Goal: Task Accomplishment & Management: Complete application form

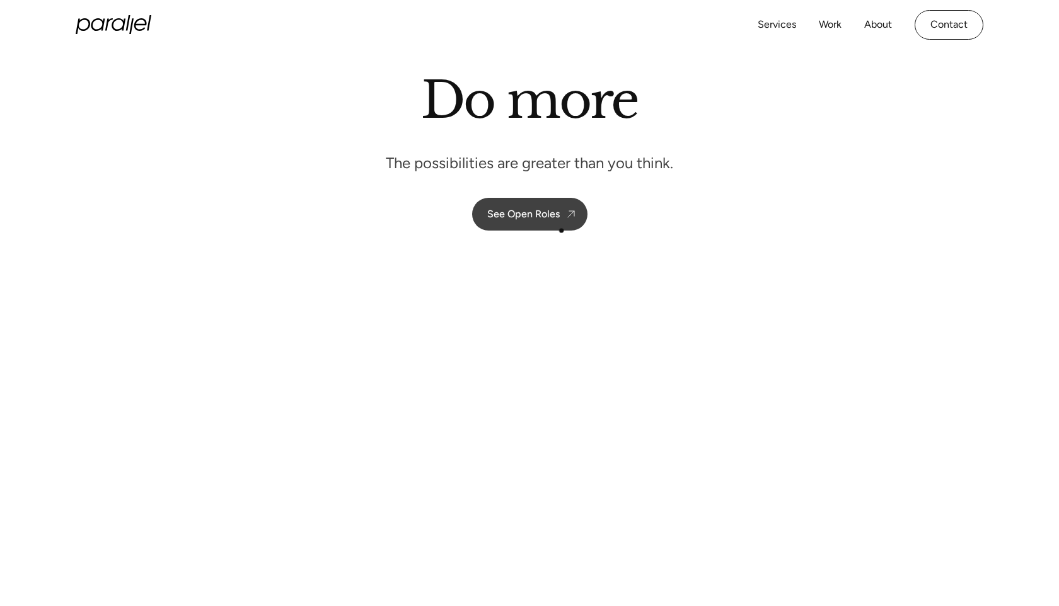
click at [555, 223] on link "See Open Roles" at bounding box center [529, 214] width 115 height 33
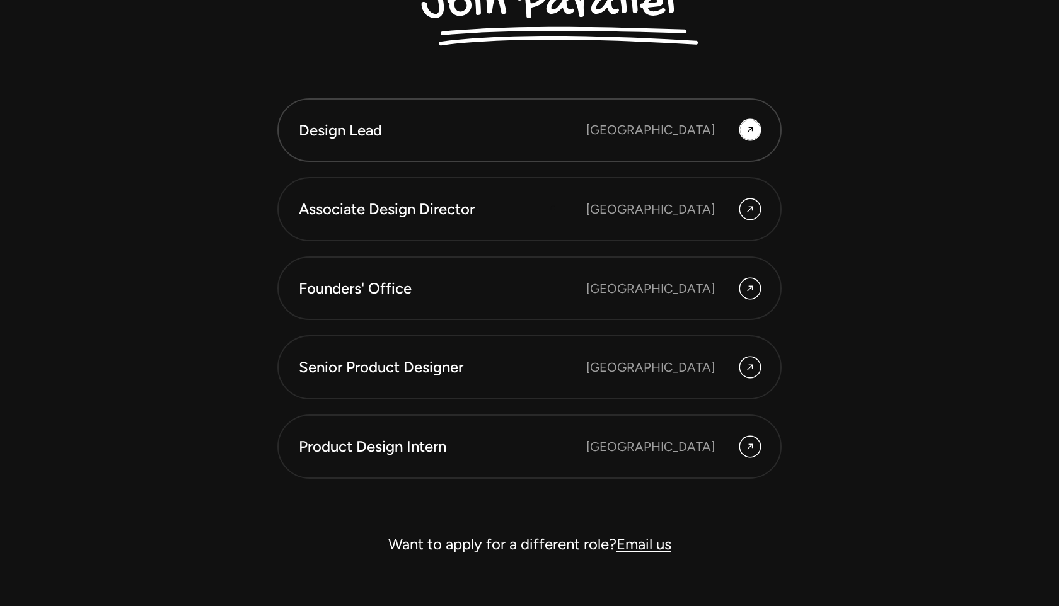
scroll to position [3500, 0]
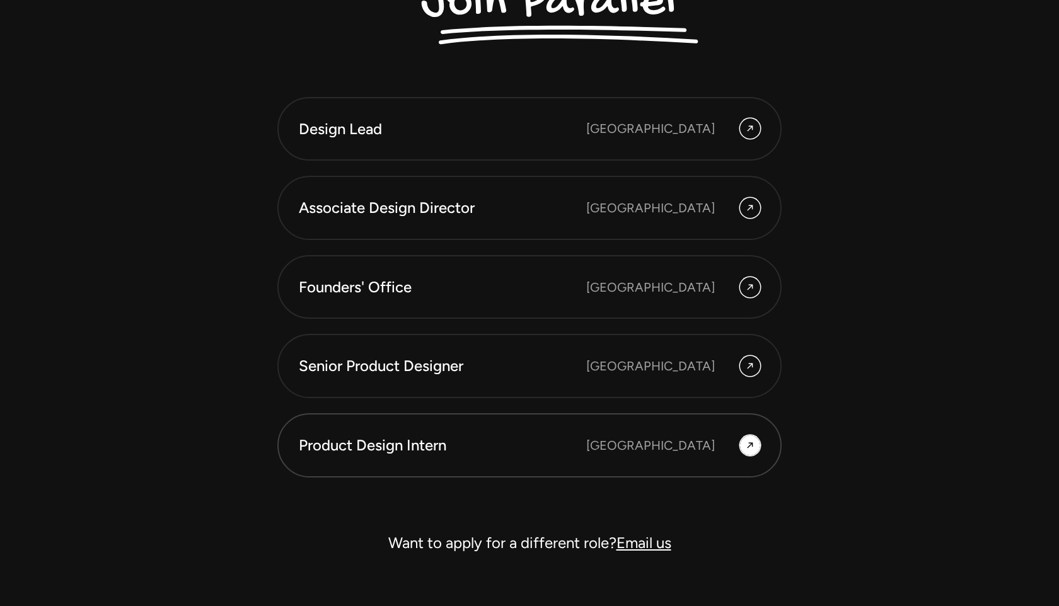
click at [586, 451] on div "Product Design Intern" at bounding box center [442, 445] width 287 height 21
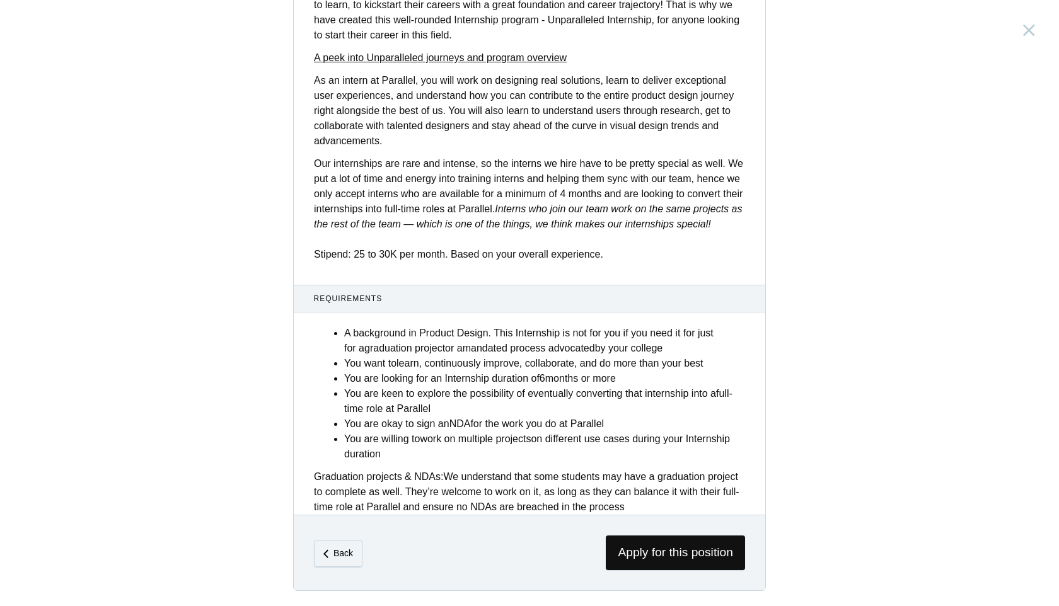
scroll to position [368, 0]
click at [667, 559] on span "Apply for this position" at bounding box center [675, 553] width 139 height 35
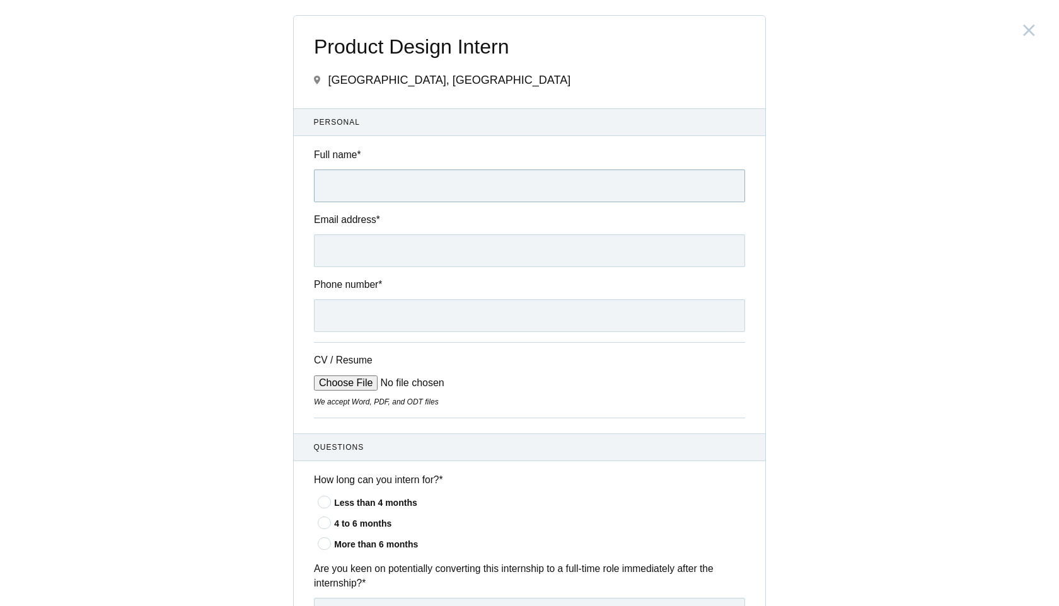
click at [527, 185] on input "Full name *" at bounding box center [529, 186] width 431 height 33
type input "Mohankumar"
click at [491, 245] on input "Email address *" at bounding box center [529, 250] width 431 height 33
type input "mohan.fable@gmail.com"
click at [451, 316] on input "Phone number *" at bounding box center [529, 315] width 431 height 33
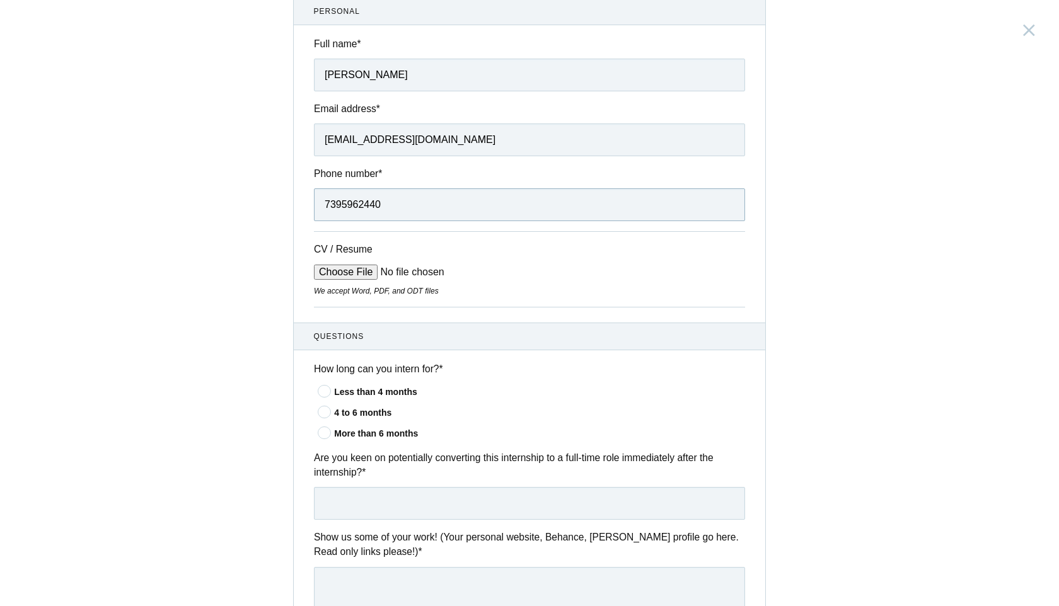
scroll to position [113, 0]
type input "7395962440"
click at [350, 269] on input "CV / Resume" at bounding box center [409, 269] width 191 height 15
type input "C:\fakepath\Mohankumar-CV.pdf"
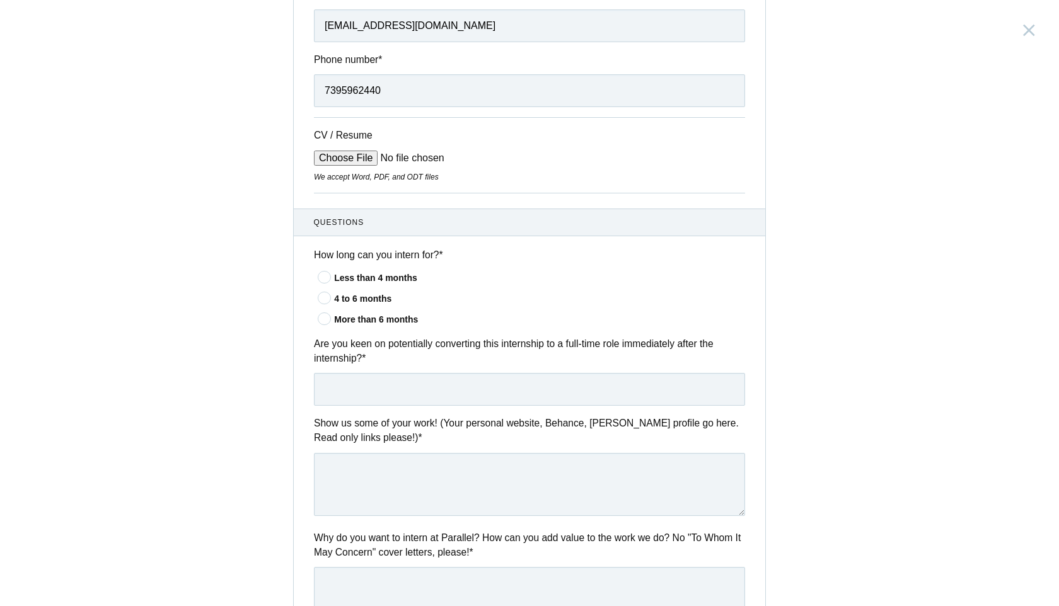
scroll to position [229, 0]
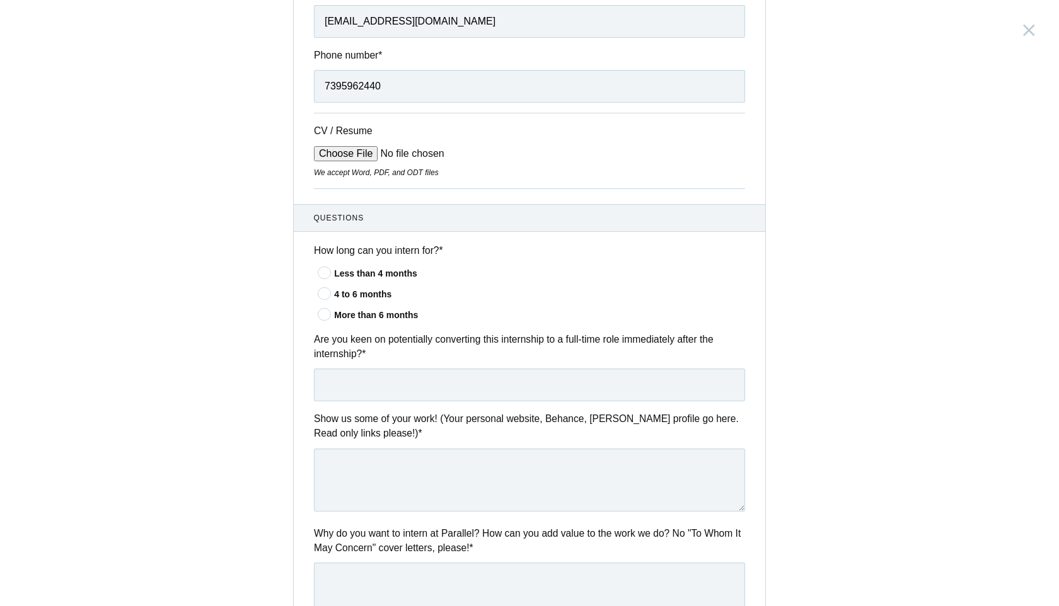
click at [388, 313] on div "More than 6 months" at bounding box center [539, 315] width 411 height 13
click at [0, 0] on input"] "More than 6 months" at bounding box center [0, 0] width 0 height 0
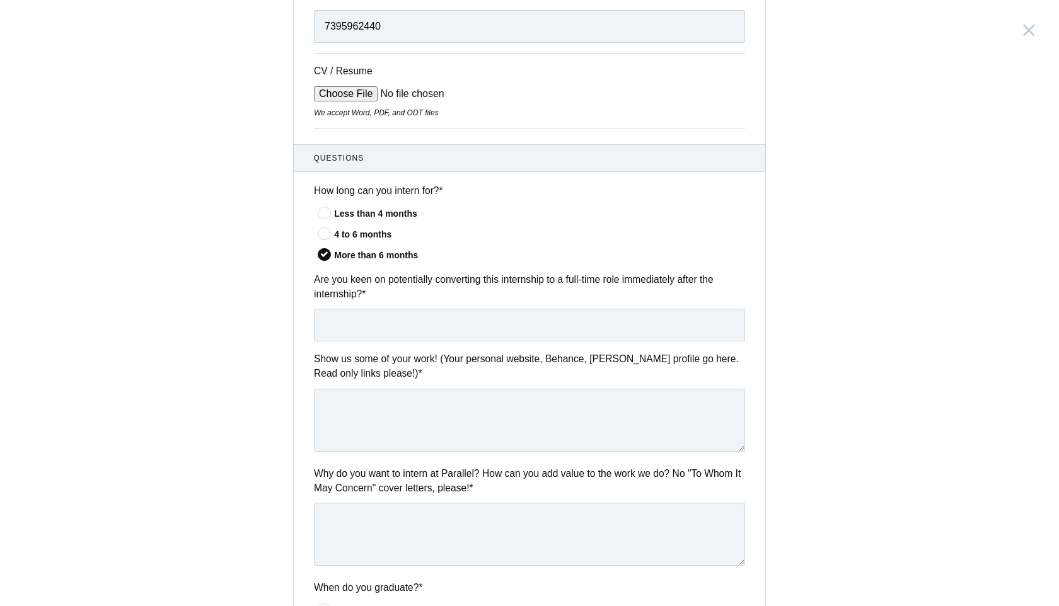
scroll to position [306, 0]
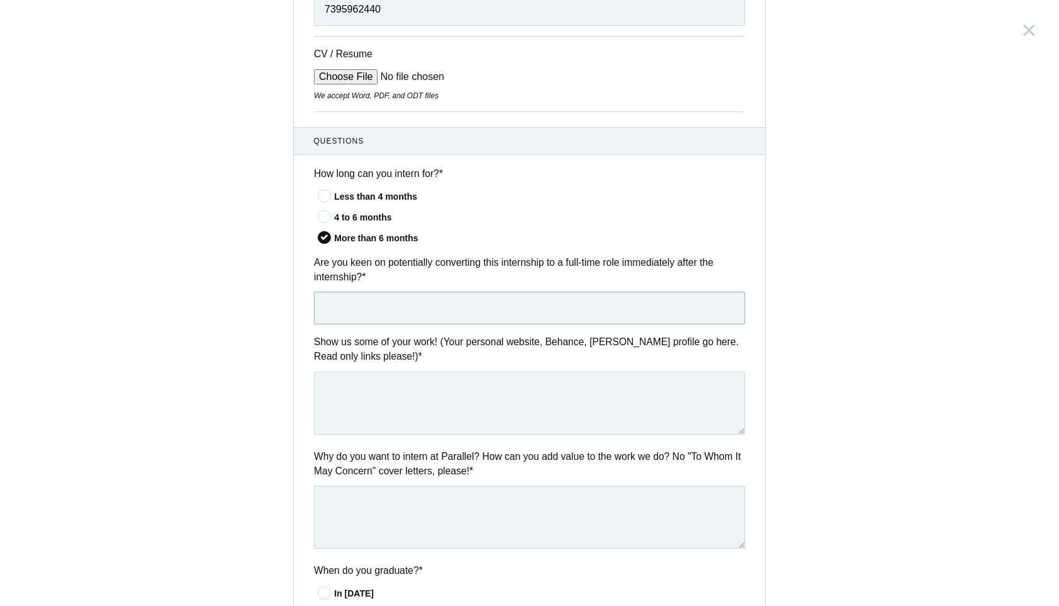
click at [468, 318] on input "text" at bounding box center [529, 308] width 431 height 33
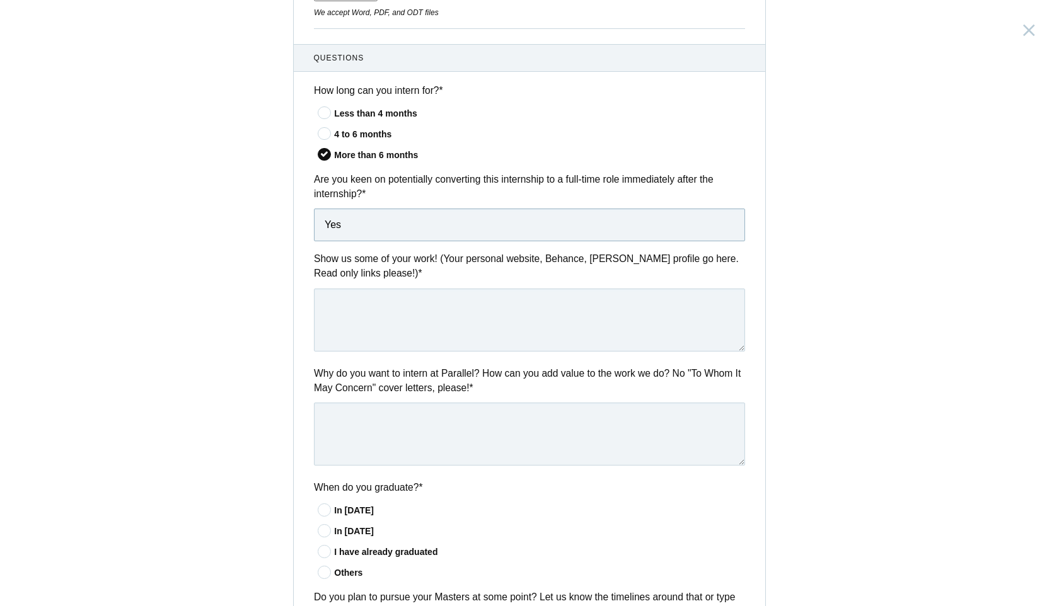
scroll to position [398, 0]
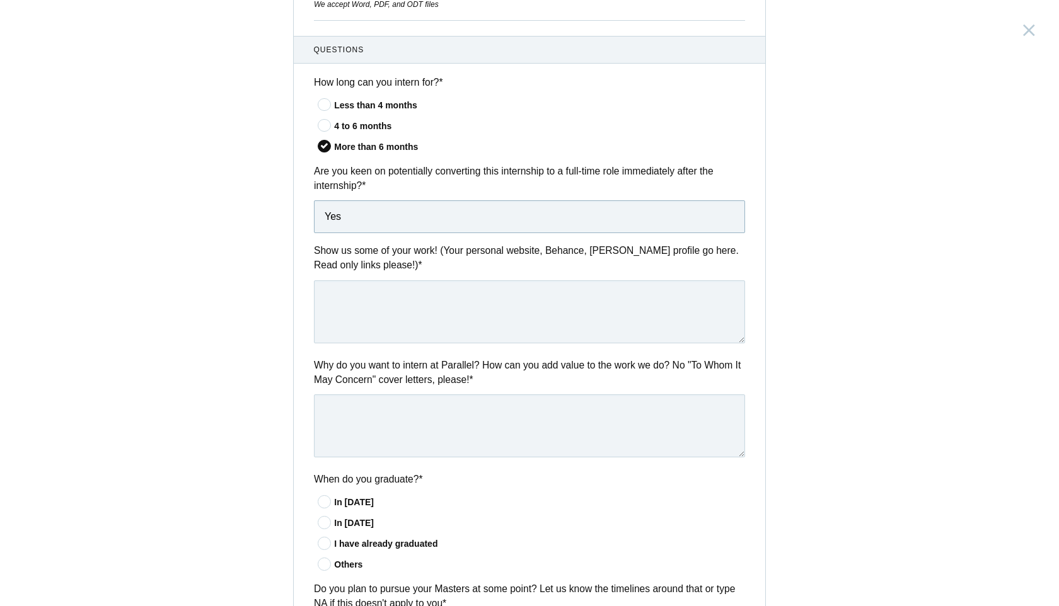
type input "Yes"
click at [470, 311] on textarea at bounding box center [529, 312] width 431 height 63
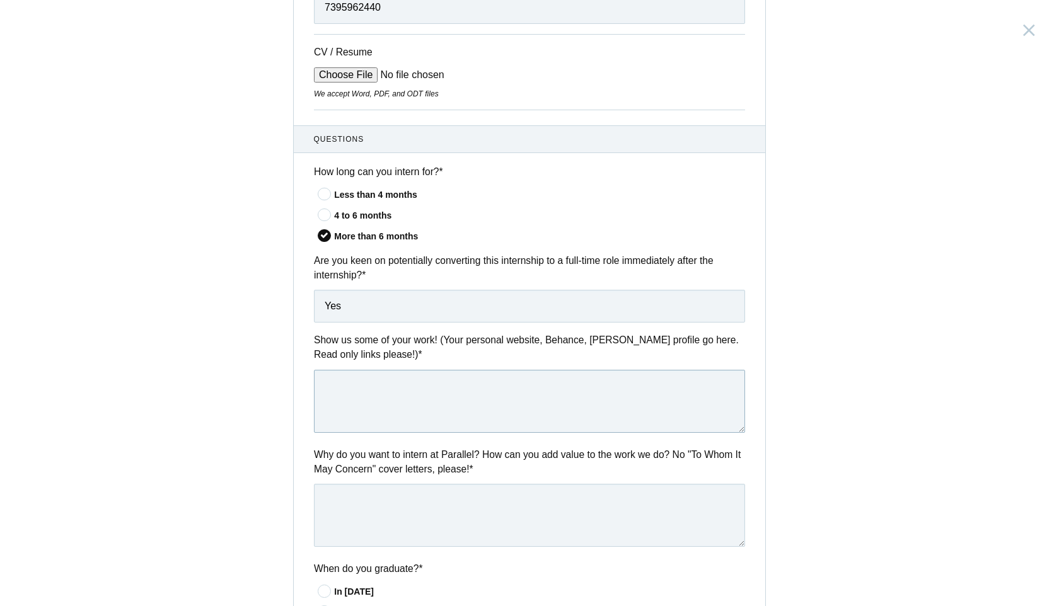
scroll to position [321, 0]
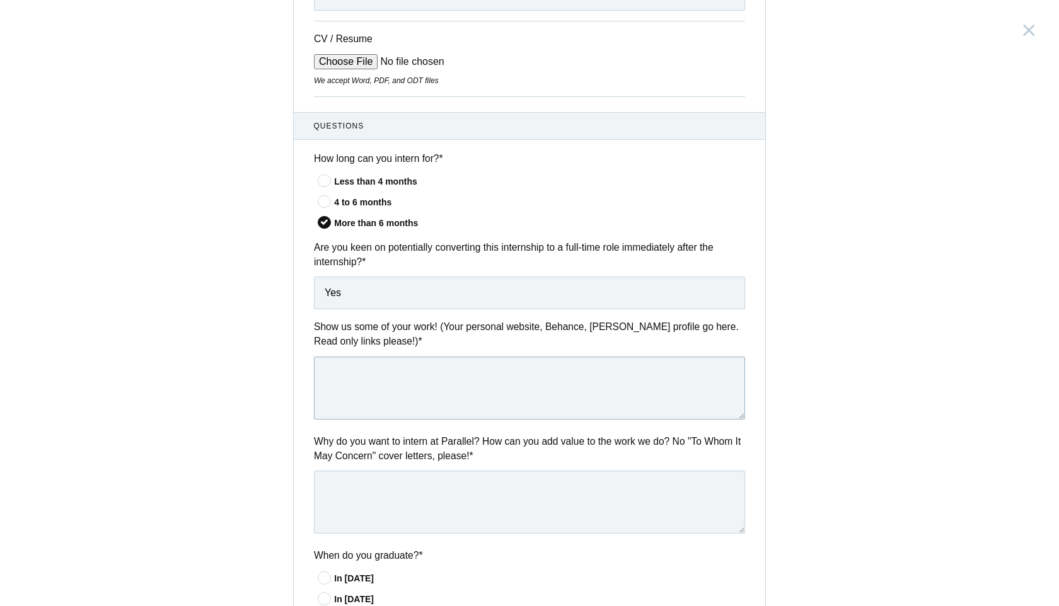
paste textarea "https://www.figma.com/proto/Ok9hubPBdK6lGorA3OrGFf/Portfolio?page-id=1012%3A106…"
type textarea "https://www.figma.com/proto/Ok9hubPBdK6lGorA3OrGFf/Portfolio?page-id=1012%3A106…"
click at [217, 353] on div "Product Design Intern India, Bangalore Submitting form failed, try again. Retry…" at bounding box center [529, 303] width 1059 height 606
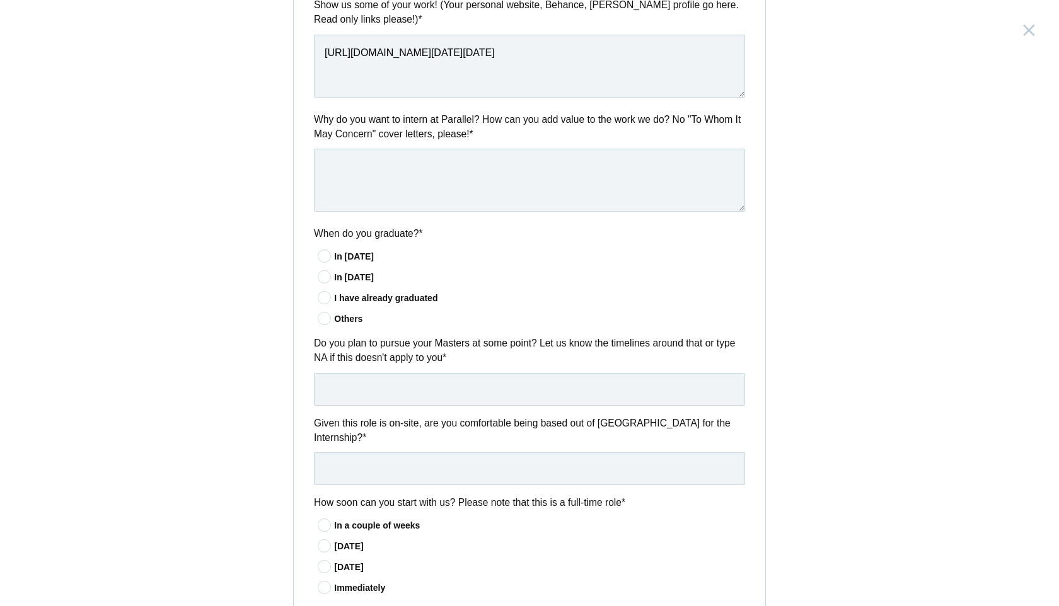
scroll to position [668, 0]
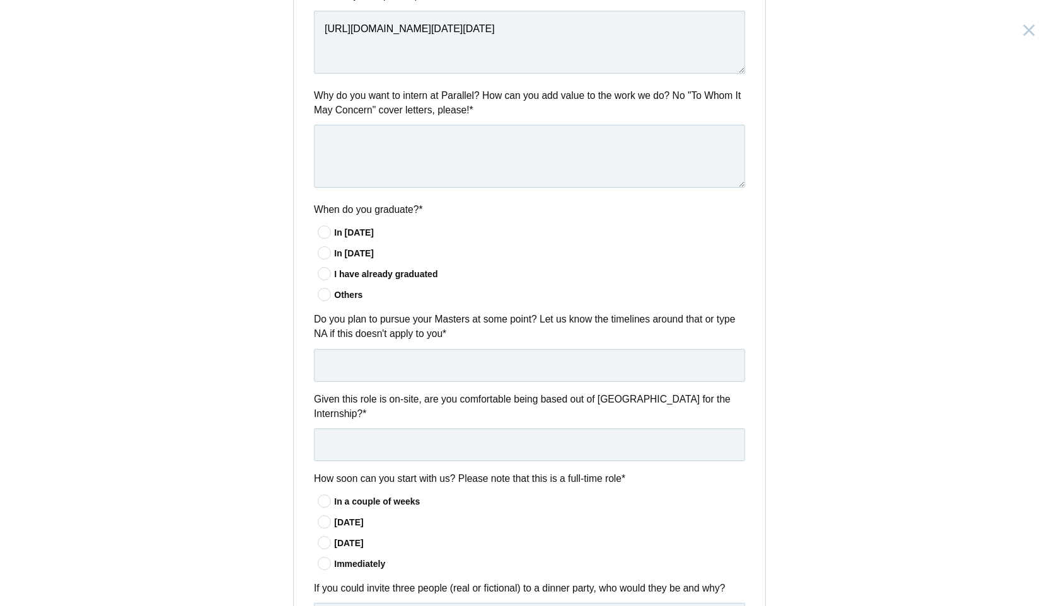
click at [338, 280] on div "I have already graduated" at bounding box center [539, 274] width 411 height 13
click at [0, 0] on input"] "I have already graduated" at bounding box center [0, 0] width 0 height 0
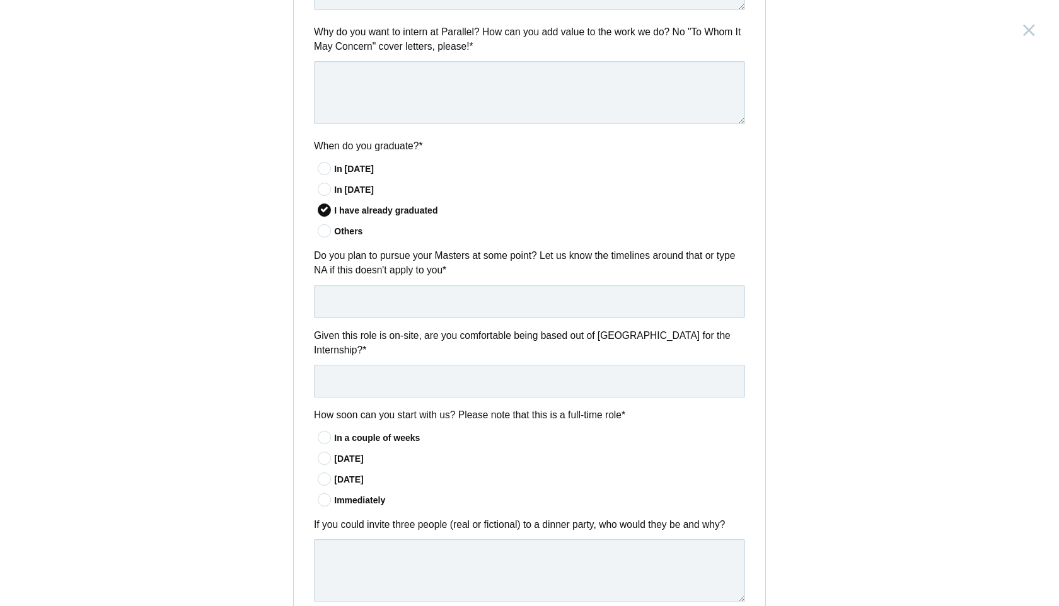
scroll to position [738, 0]
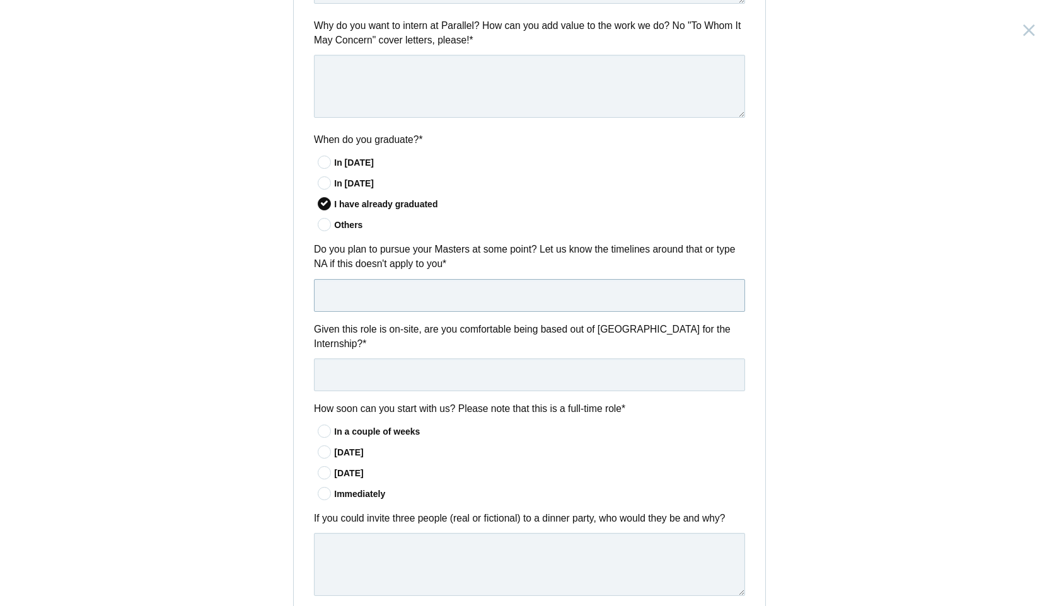
click at [489, 297] on input "text" at bounding box center [529, 295] width 431 height 33
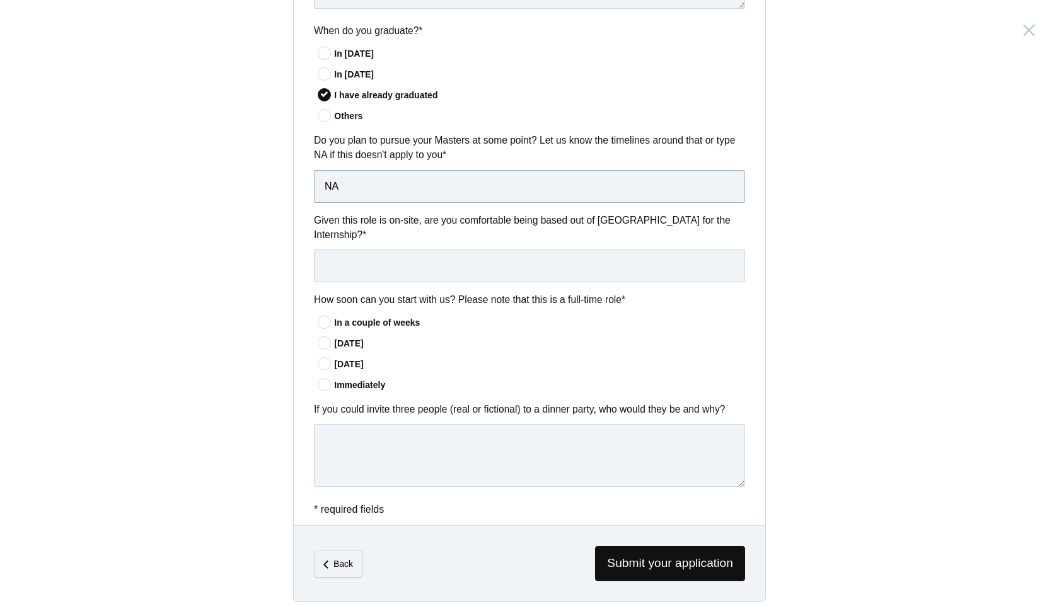
scroll to position [850, 0]
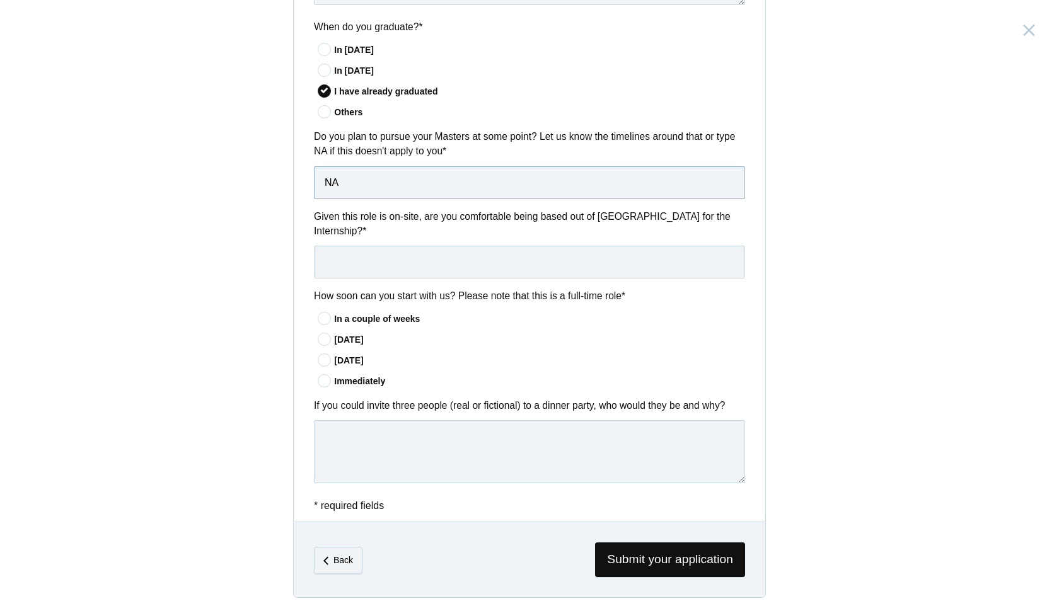
type input "NA"
click at [528, 269] on input "text" at bounding box center [529, 262] width 431 height 33
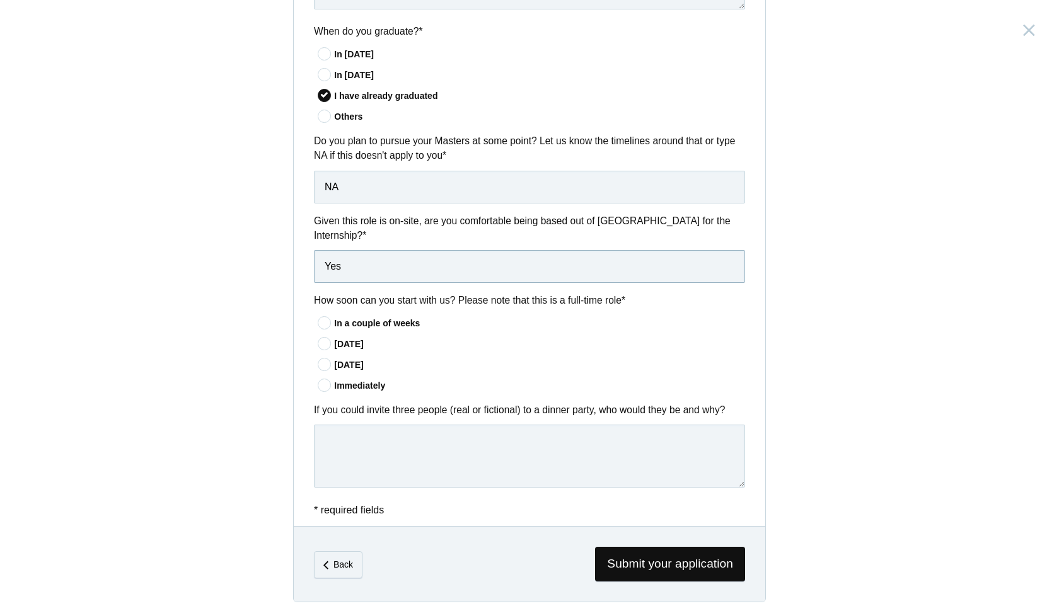
scroll to position [861, 0]
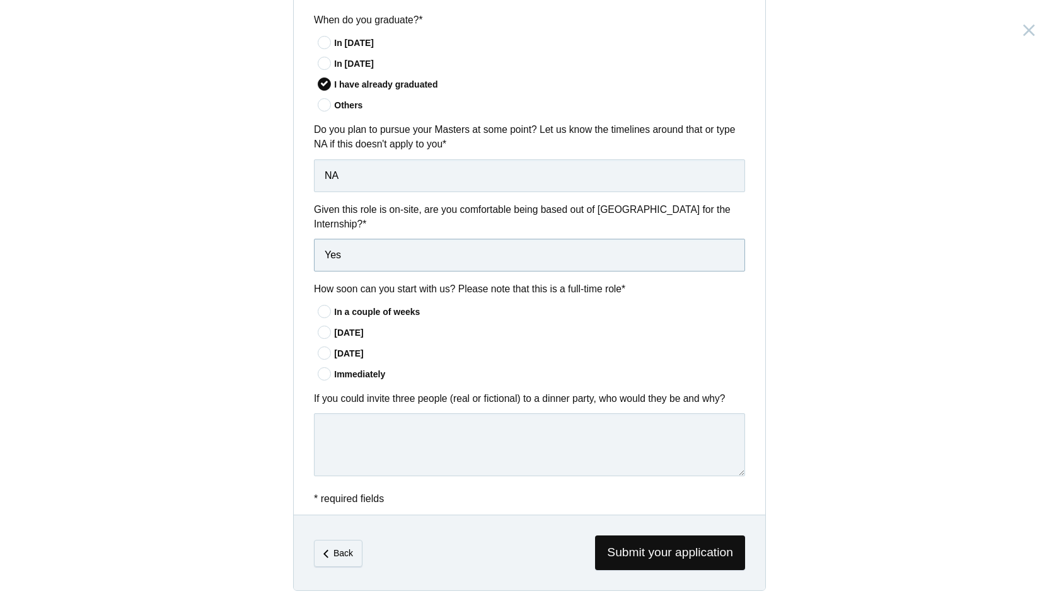
type input "Yes"
click at [360, 376] on div "Immediately" at bounding box center [539, 374] width 411 height 13
click at [0, 0] on input"] "Immediately" at bounding box center [0, 0] width 0 height 0
click at [433, 394] on label "If you could invite three people (real or fictional) to a dinner party, who wou…" at bounding box center [529, 398] width 431 height 14
click at [429, 393] on label "If you could invite three people (real or fictional) to a dinner party, who wou…" at bounding box center [529, 398] width 431 height 14
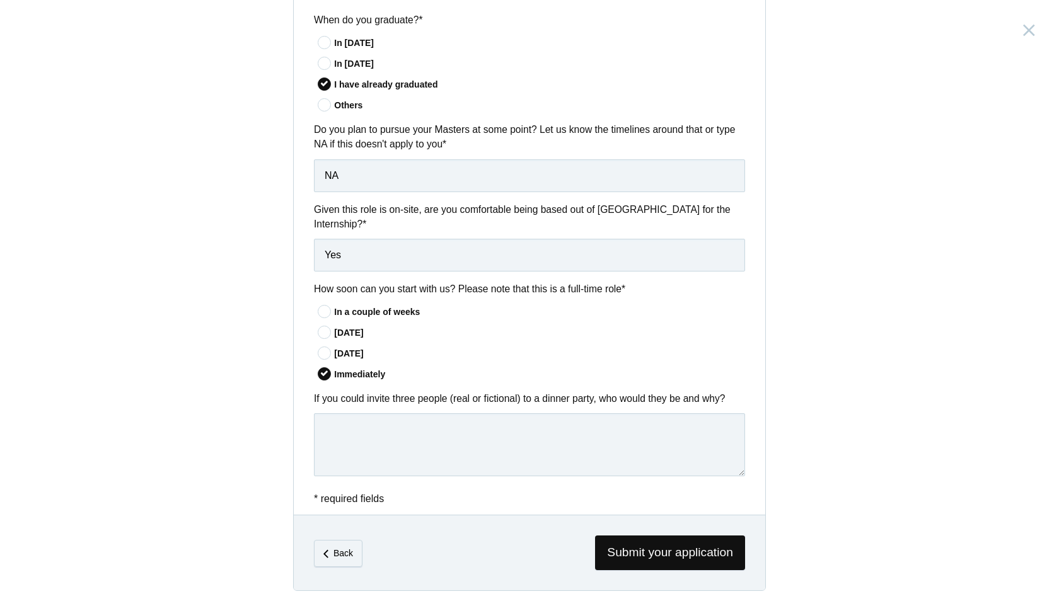
click at [429, 393] on label "If you could invite three people (real or fictional) to a dinner party, who wou…" at bounding box center [529, 398] width 431 height 14
copy div "If you could invite three people (real or fictional) to a dinner party, who wou…"
click at [246, 386] on div "Product Design Intern India, Bangalore Submitting form failed, try again. Retry…" at bounding box center [529, 303] width 1059 height 606
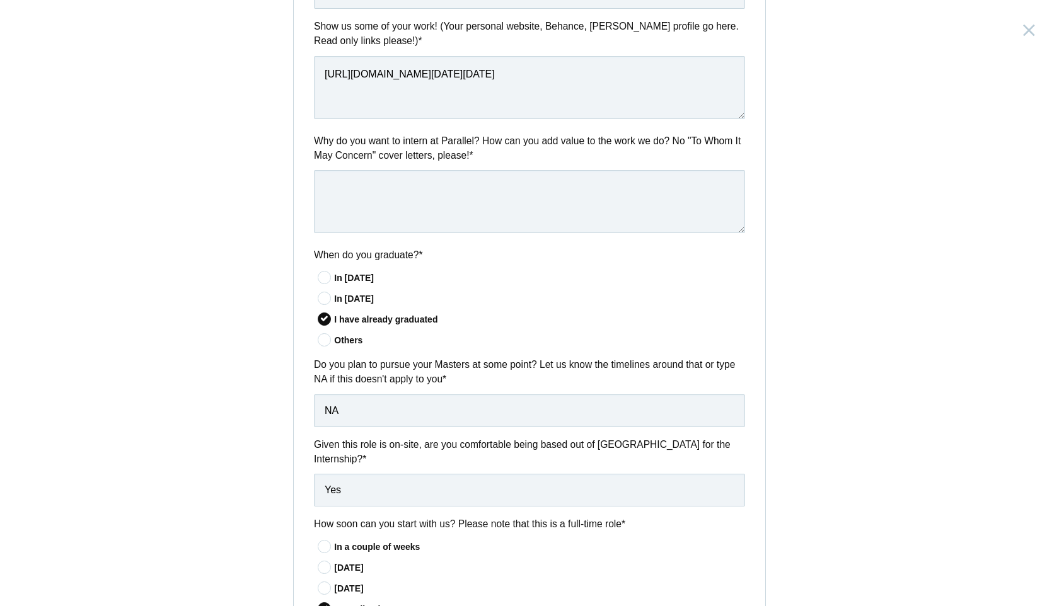
scroll to position [622, 0]
click at [476, 212] on textarea at bounding box center [529, 201] width 431 height 63
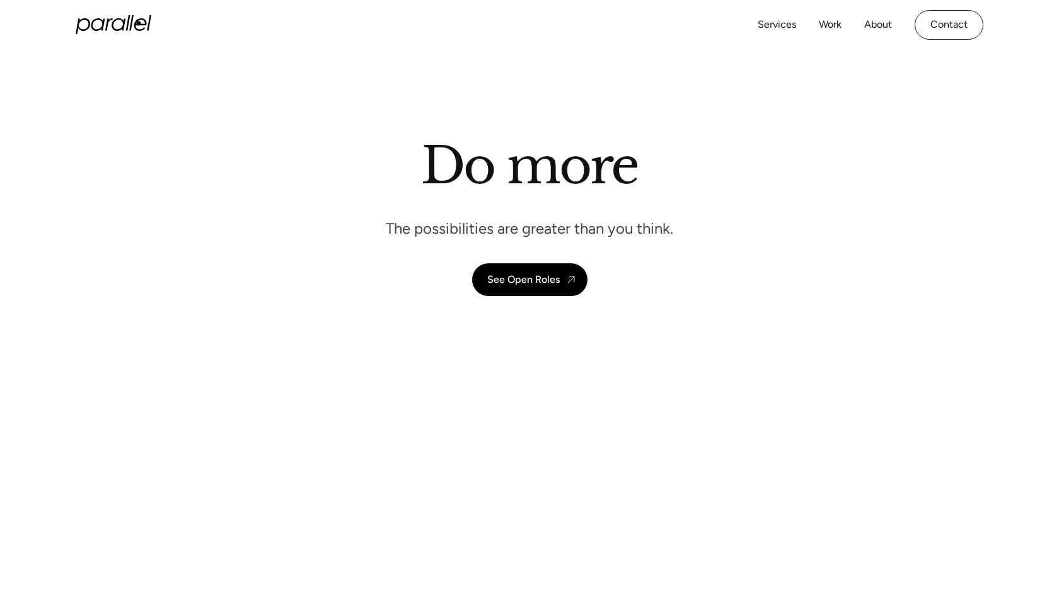
click at [139, 24] on icon "home" at bounding box center [140, 24] width 13 height 13
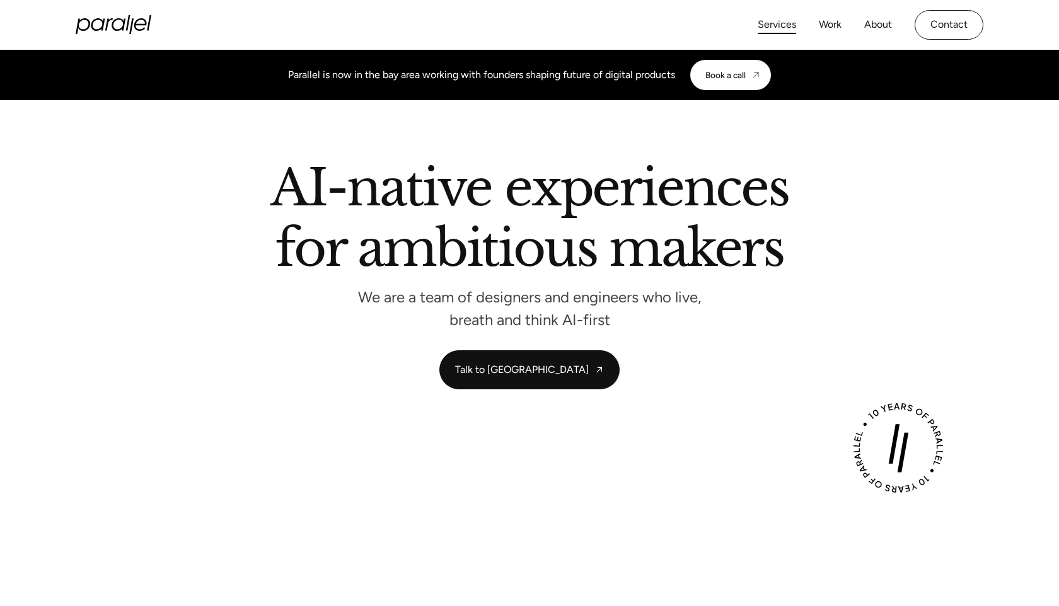
click at [785, 23] on link "Services" at bounding box center [777, 25] width 38 height 18
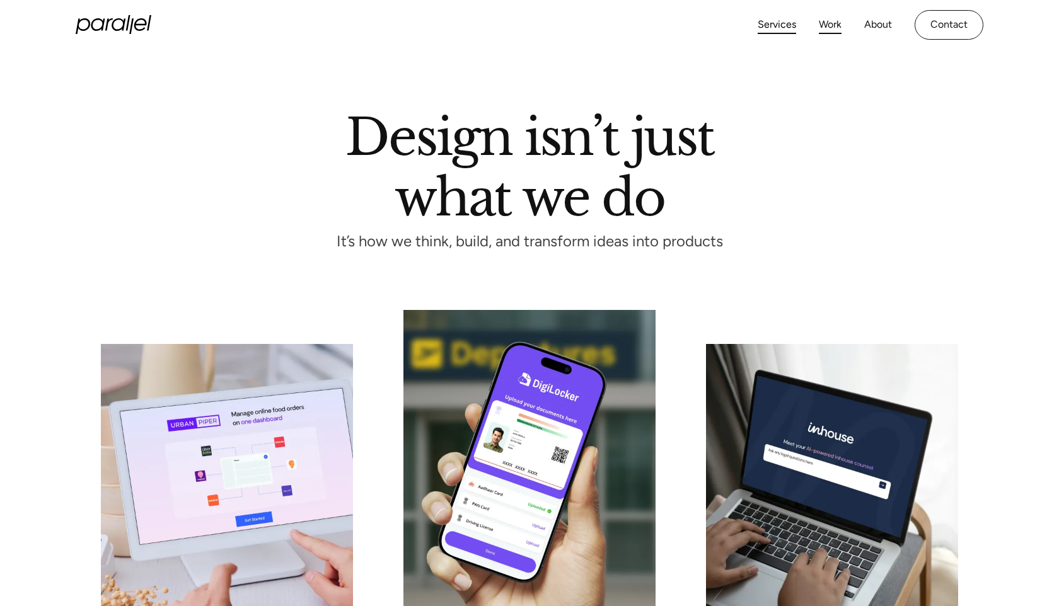
click at [832, 18] on link "Work" at bounding box center [830, 25] width 23 height 18
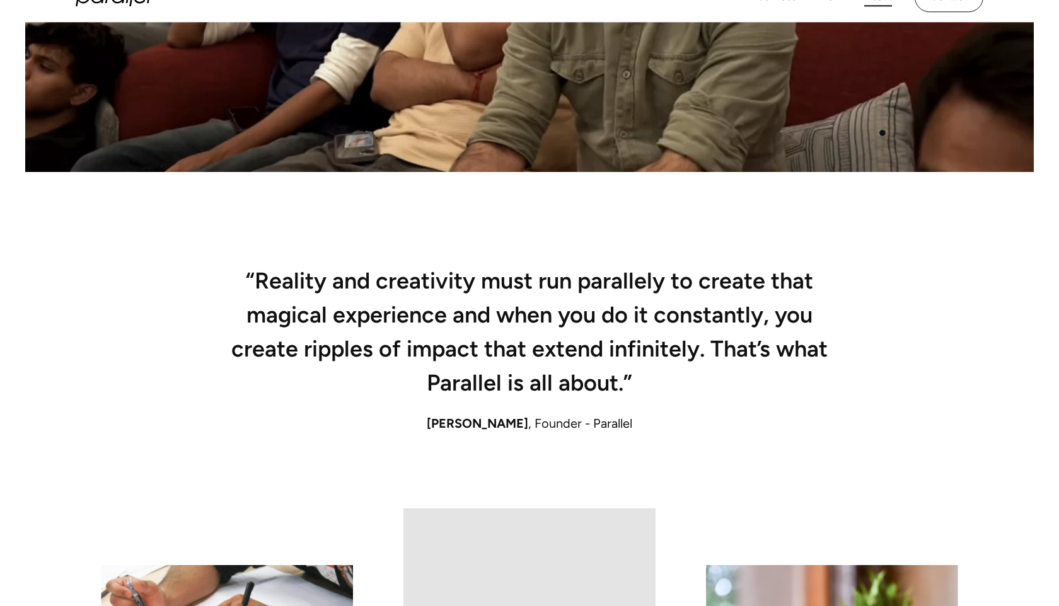
scroll to position [717, 0]
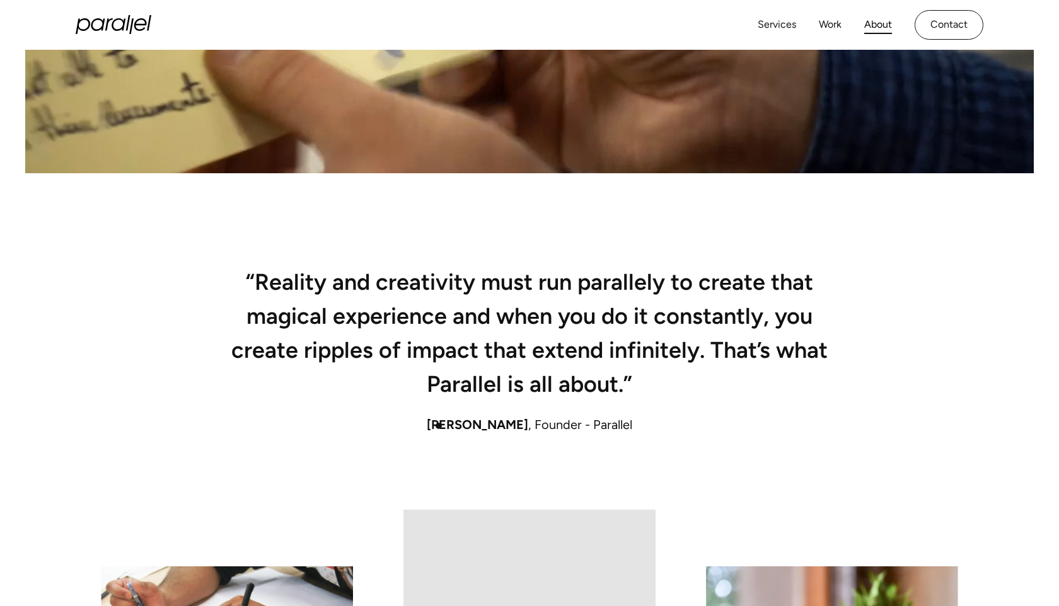
drag, startPoint x: 523, startPoint y: 426, endPoint x: 438, endPoint y: 426, distance: 84.5
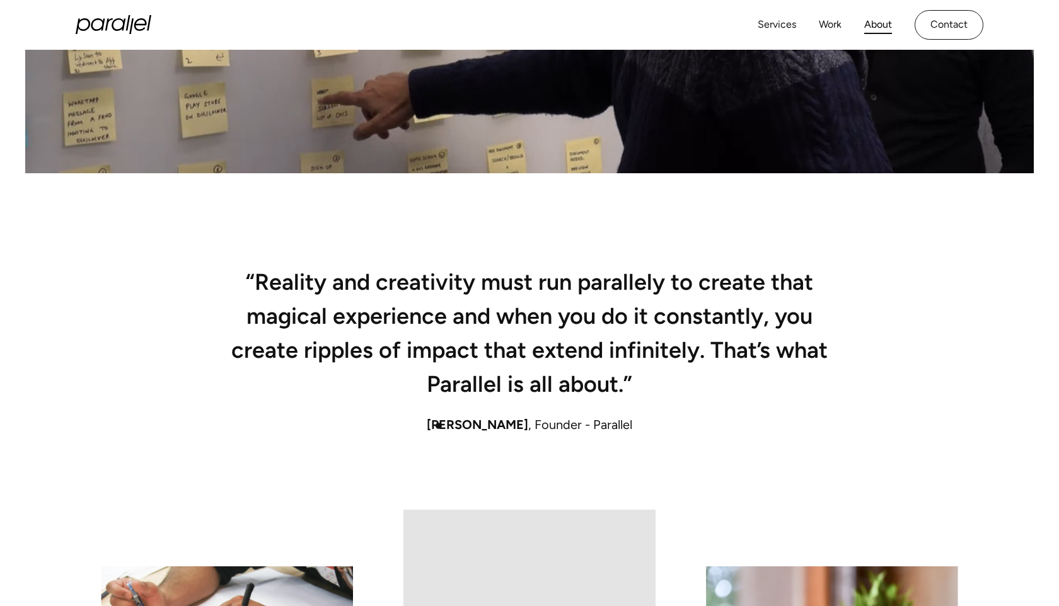
click at [438, 426] on span "Robin Dhanwani" at bounding box center [477, 424] width 101 height 15
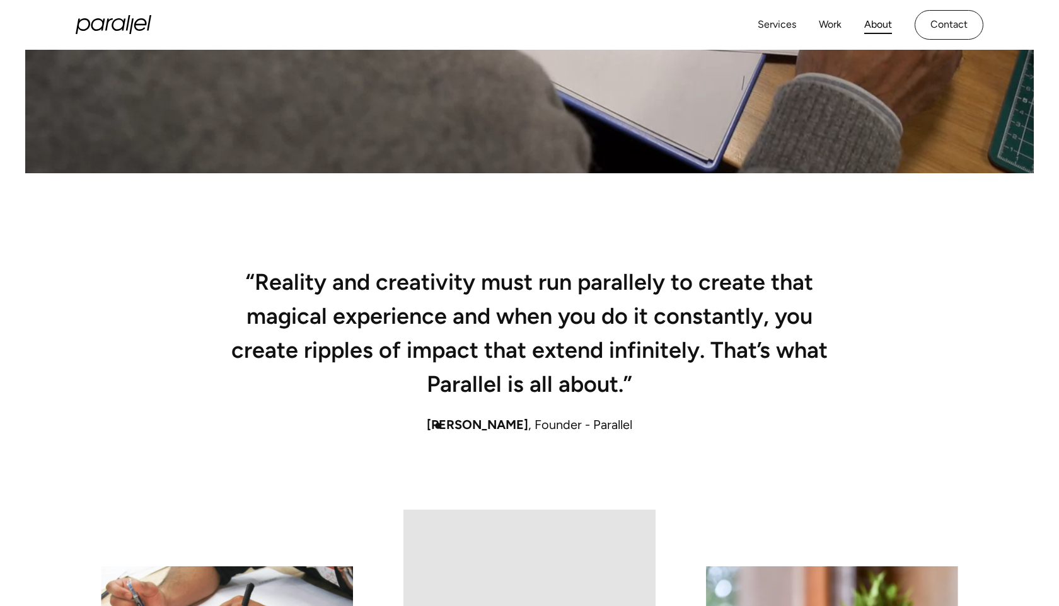
click at [438, 426] on span "Robin Dhanwani" at bounding box center [477, 424] width 101 height 15
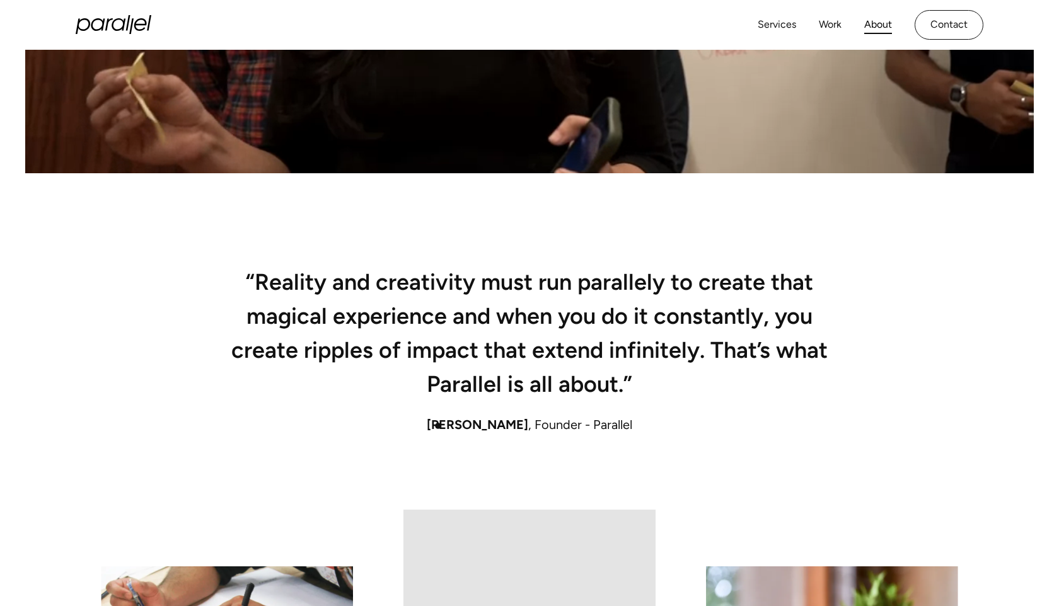
click at [438, 426] on span "Robin Dhanwani" at bounding box center [477, 424] width 101 height 15
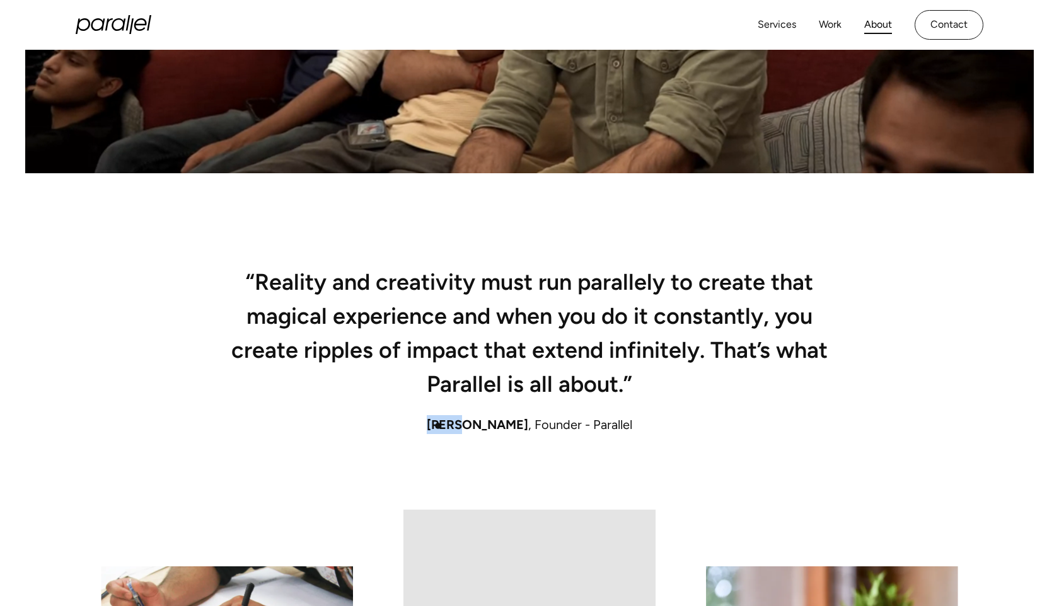
click at [438, 426] on span "Robin Dhanwani" at bounding box center [477, 424] width 101 height 15
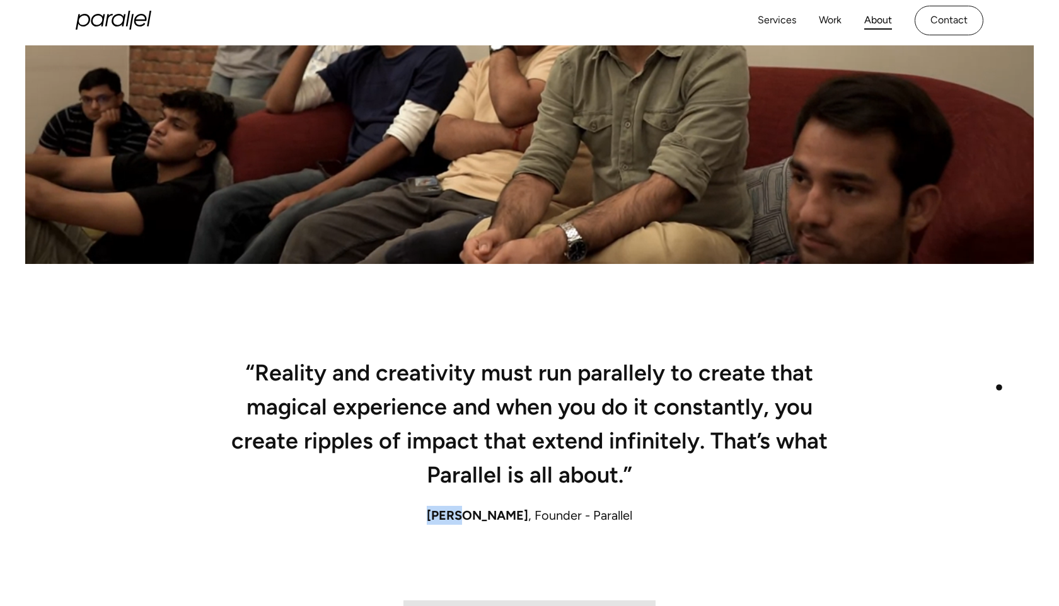
scroll to position [0, 0]
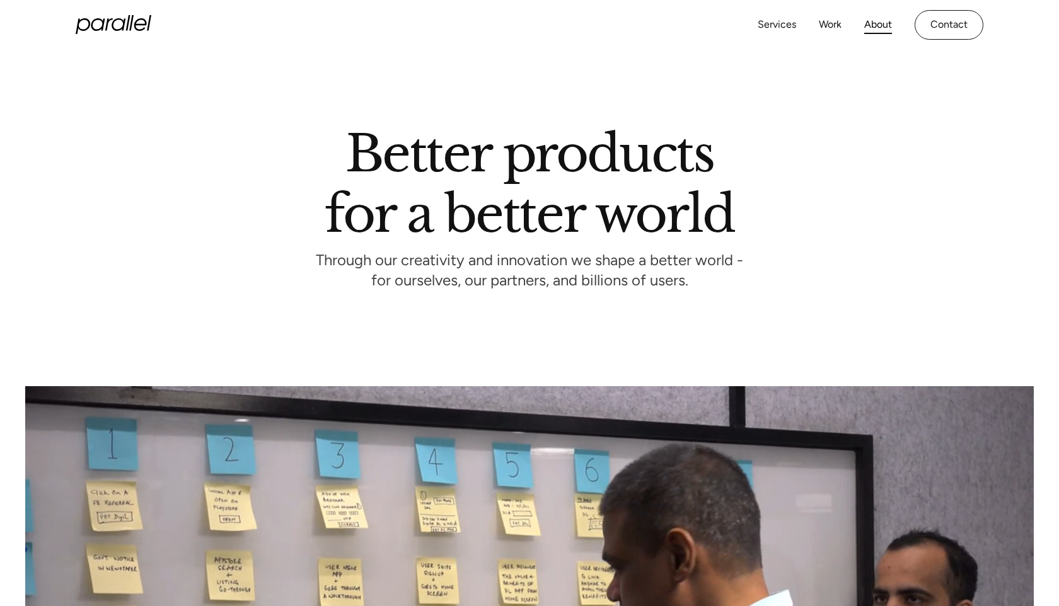
click at [115, 25] on icon "home" at bounding box center [114, 24] width 76 height 19
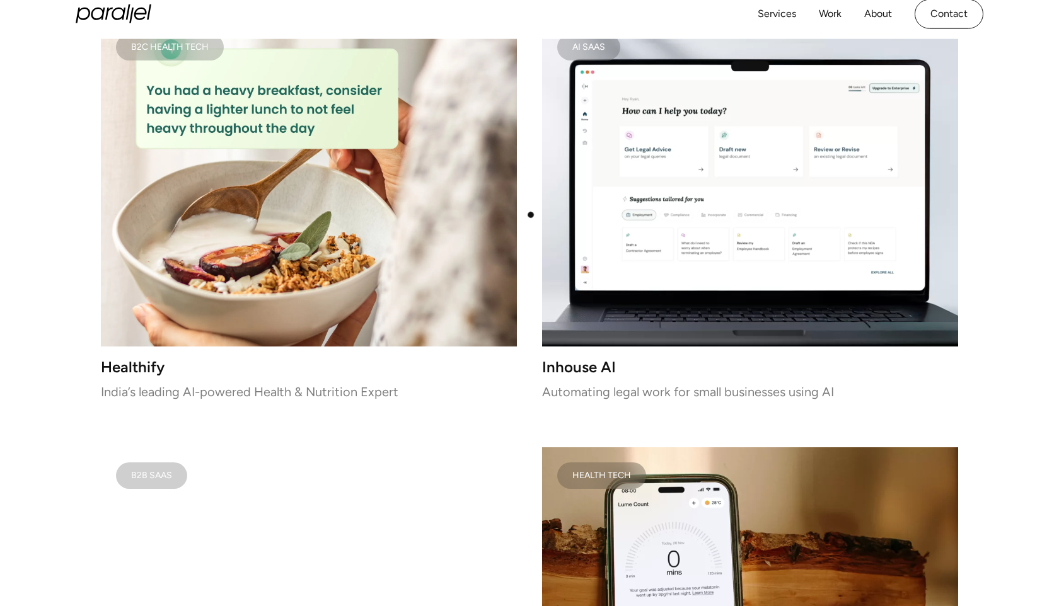
scroll to position [1721, 0]
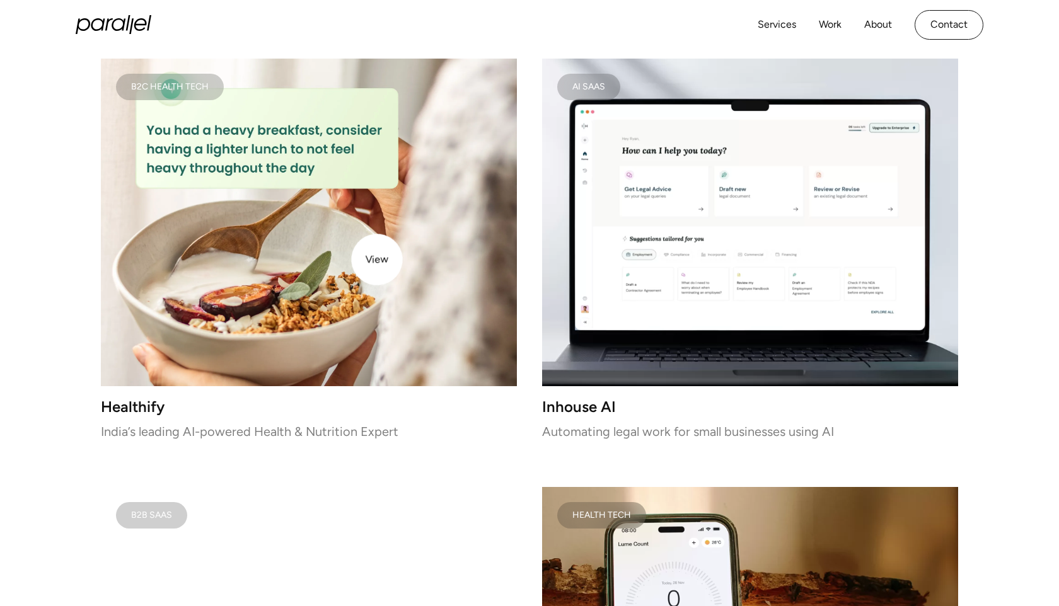
click at [377, 260] on img at bounding box center [309, 223] width 416 height 328
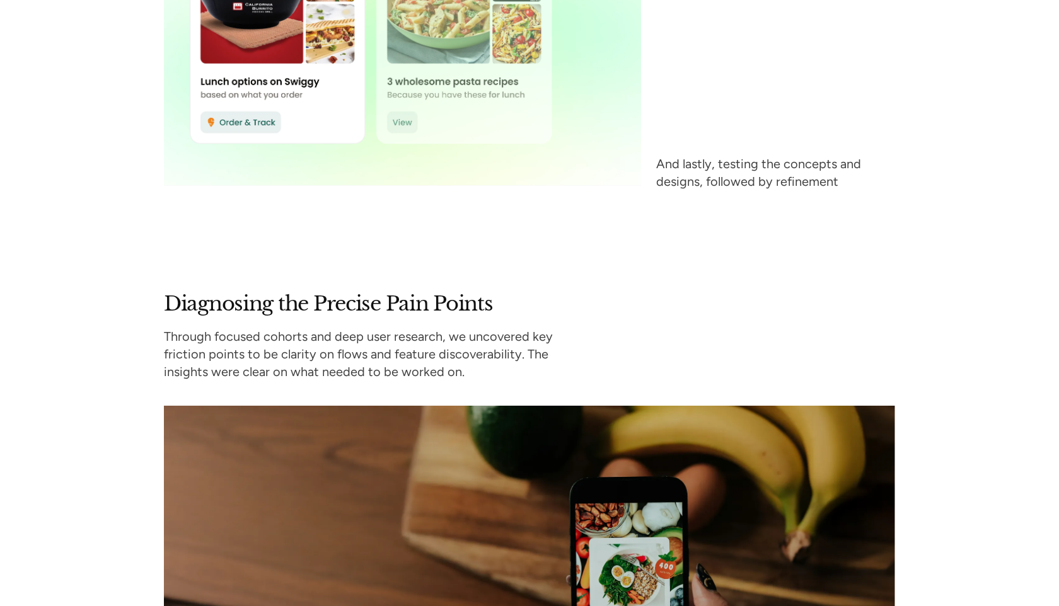
scroll to position [2893, 0]
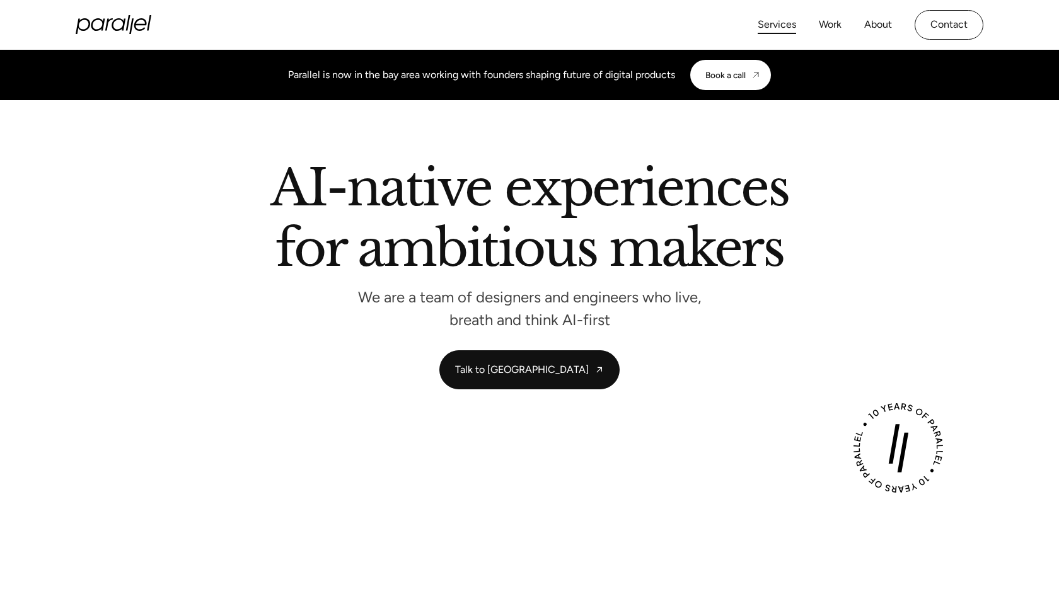
click at [777, 23] on link "Services" at bounding box center [777, 25] width 38 height 18
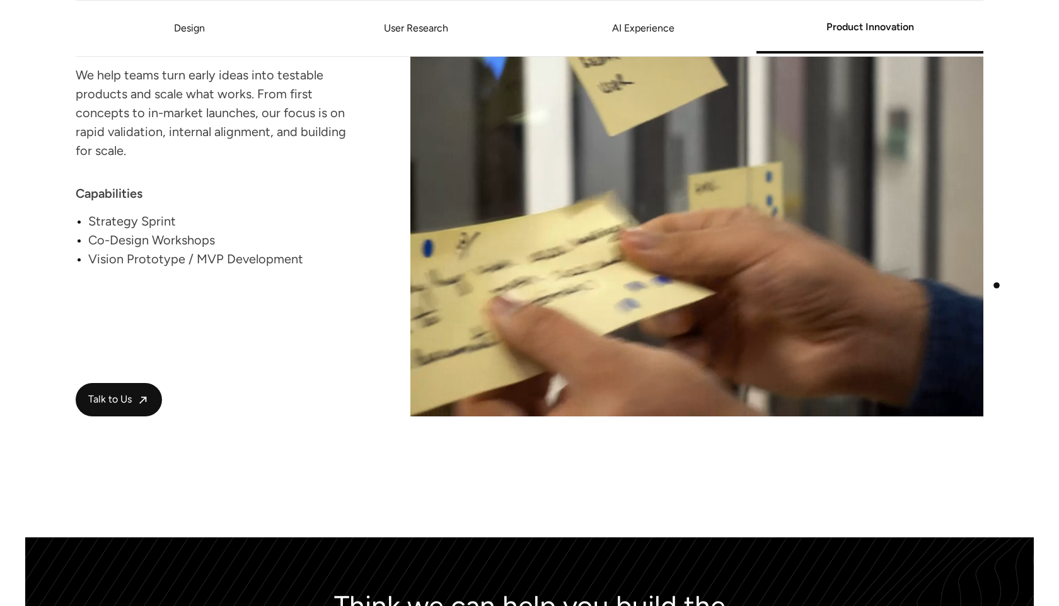
scroll to position [2692, 0]
